Goal: Task Accomplishment & Management: Use online tool/utility

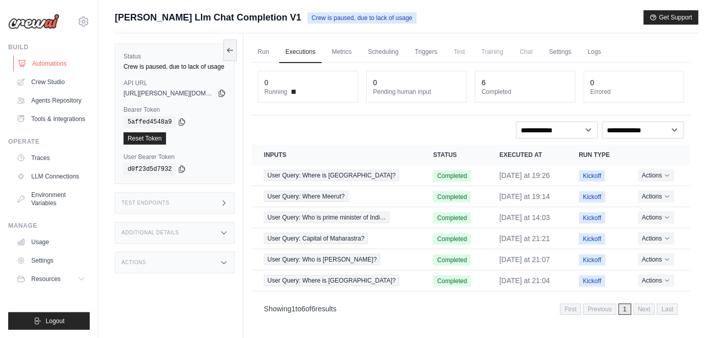
click at [46, 61] on link "Automations" at bounding box center [51, 63] width 77 height 16
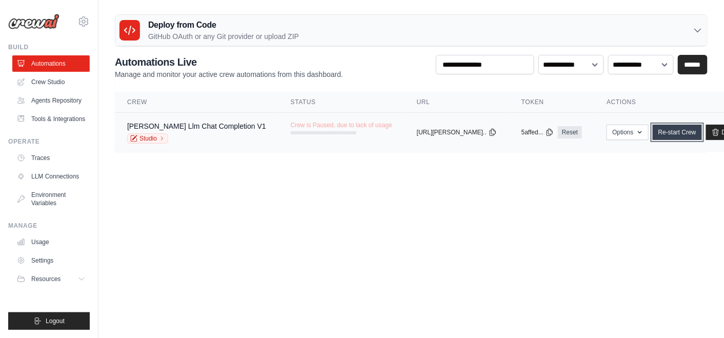
click at [653, 127] on link "Re-start Crew" at bounding box center [677, 132] width 49 height 15
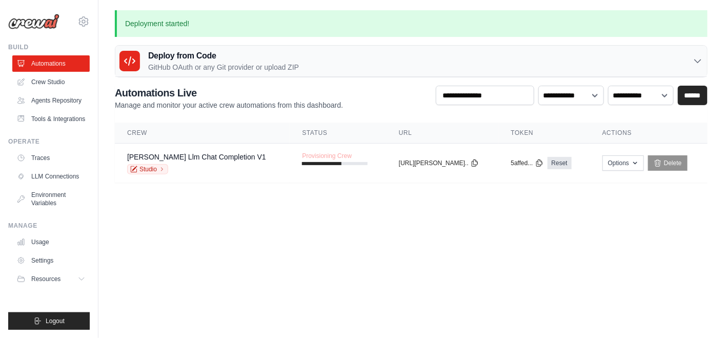
click at [339, 62] on div "Deploy from Code GitHub OAuth or any Git provider or upload ZIP" at bounding box center [411, 61] width 592 height 31
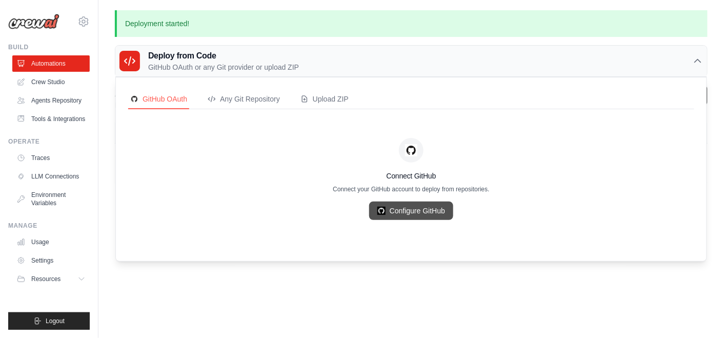
click at [421, 211] on link "Configure GitHub" at bounding box center [411, 211] width 84 height 18
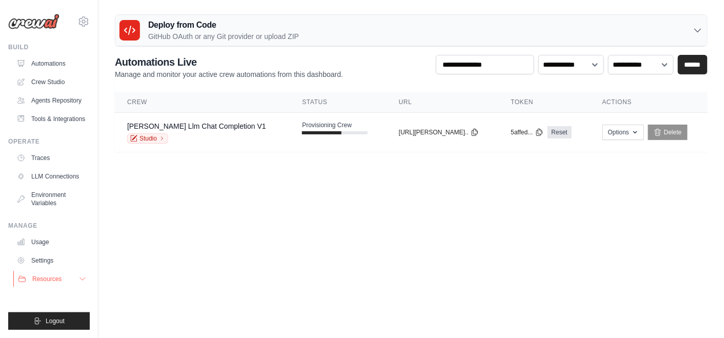
click at [48, 277] on span "Resources" at bounding box center [46, 279] width 29 height 8
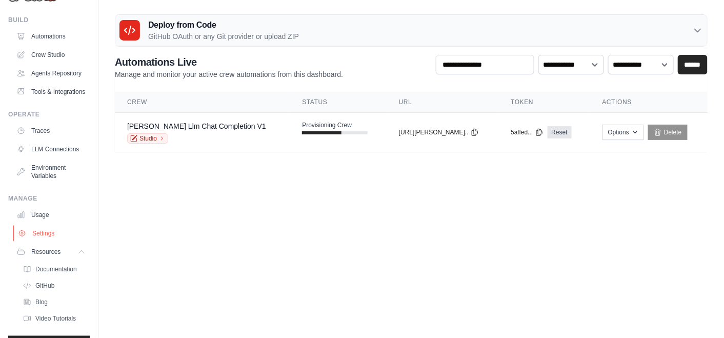
scroll to position [31, 0]
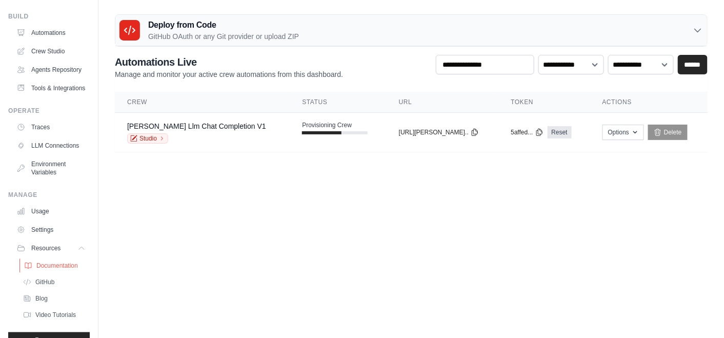
click at [63, 270] on span "Documentation" at bounding box center [57, 266] width 42 height 8
click at [631, 132] on icon "button" at bounding box center [635, 132] width 8 height 8
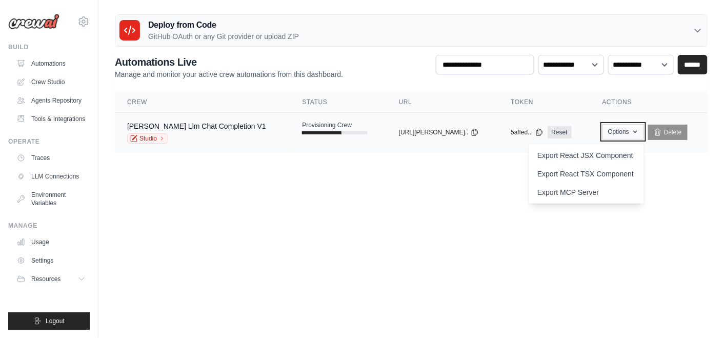
scroll to position [0, 0]
click at [373, 250] on body "venkatanarasimhulu.a@ab-inbev.com Settings Build Automations GitHub" at bounding box center [362, 169] width 724 height 338
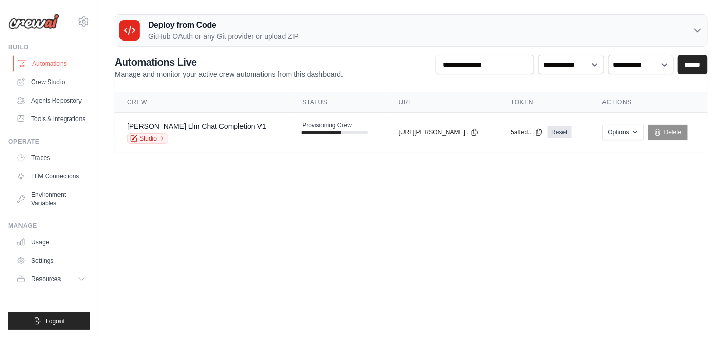
click at [54, 63] on link "Automations" at bounding box center [51, 63] width 77 height 16
